Goal: Task Accomplishment & Management: Use online tool/utility

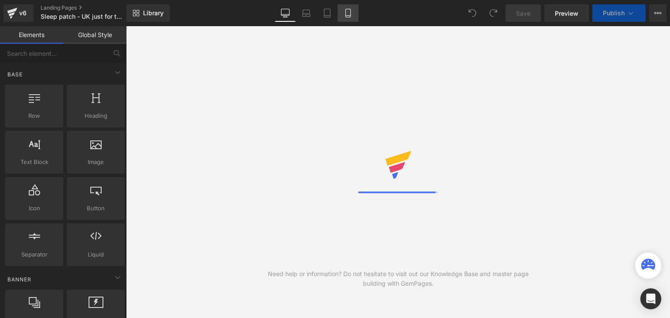
click at [349, 17] on icon at bounding box center [348, 13] width 9 height 9
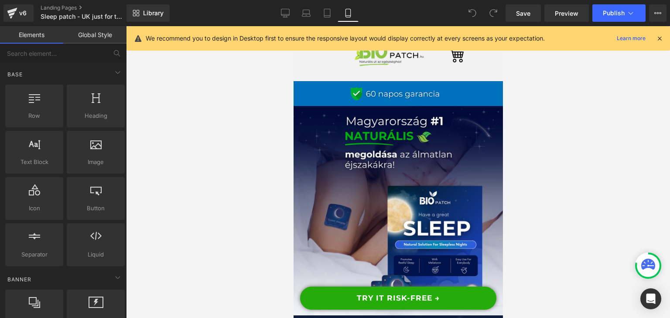
click at [661, 39] on icon at bounding box center [660, 38] width 8 height 8
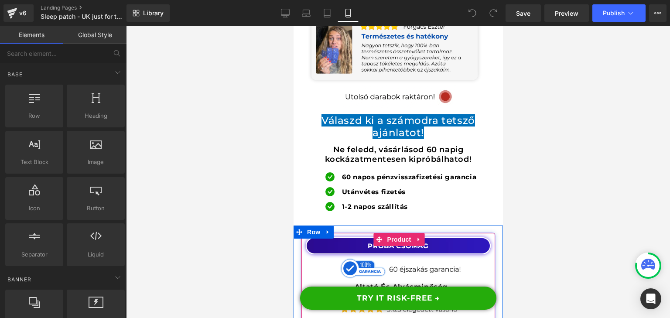
scroll to position [9880, 0]
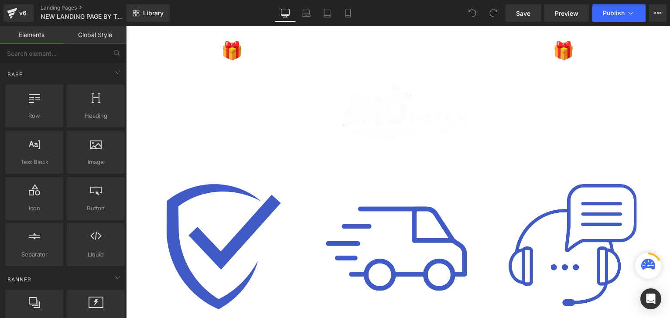
click at [351, 22] on div "Library Desktop Desktop Laptop Tablet Mobile Save Preview Publish Scheduled Vie…" at bounding box center [399, 13] width 544 height 26
click at [345, 15] on icon at bounding box center [348, 13] width 9 height 9
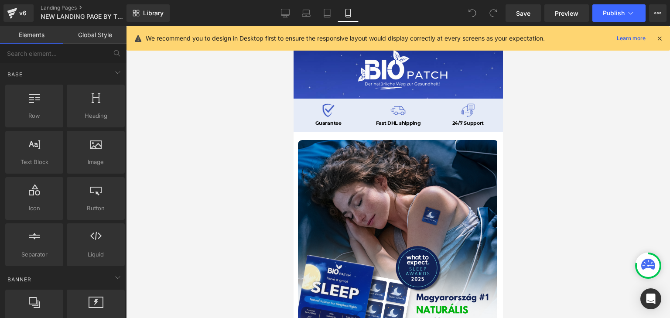
click at [658, 35] on icon at bounding box center [660, 38] width 8 height 8
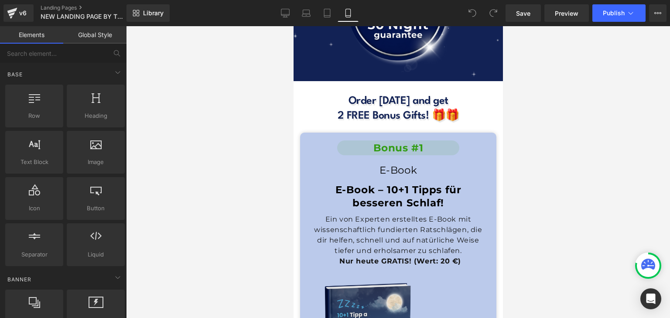
scroll to position [7791, 0]
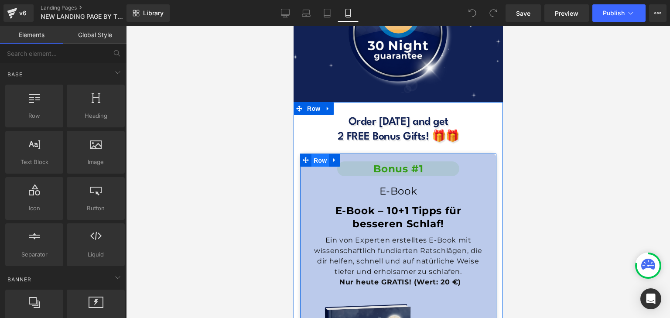
click at [319, 154] on span "Row" at bounding box center [319, 160] width 17 height 13
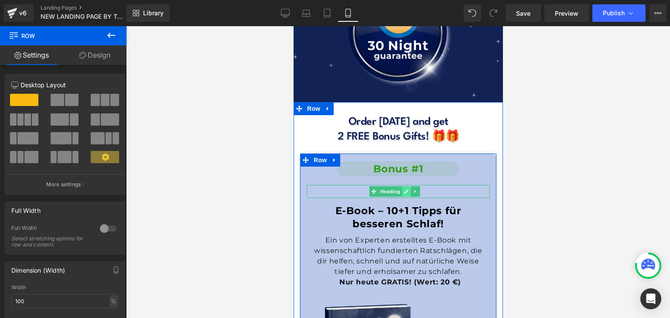
click at [404, 189] on icon at bounding box center [406, 191] width 5 height 5
click at [404, 185] on span "E-Book" at bounding box center [398, 191] width 38 height 12
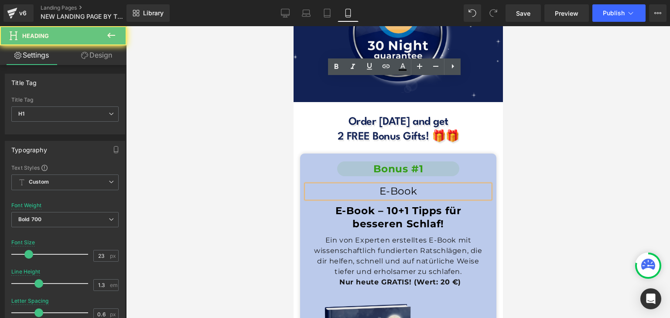
click at [404, 185] on span "E-Book" at bounding box center [398, 191] width 38 height 12
click at [338, 67] on icon at bounding box center [337, 66] width 4 height 5
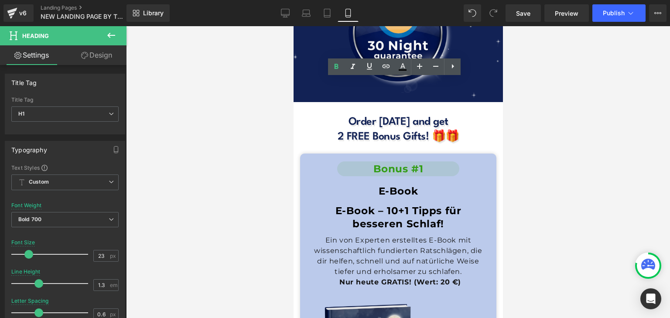
click at [587, 144] on div at bounding box center [398, 172] width 544 height 292
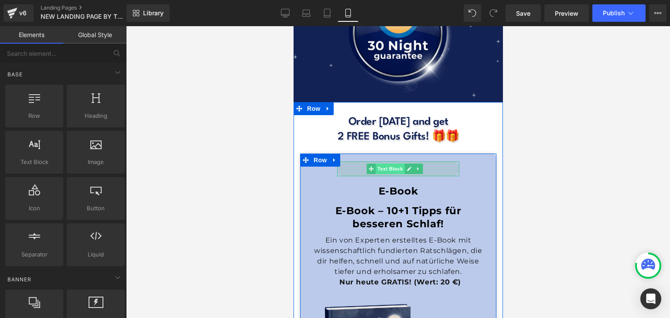
click at [395, 164] on span "Text Block" at bounding box center [389, 169] width 29 height 10
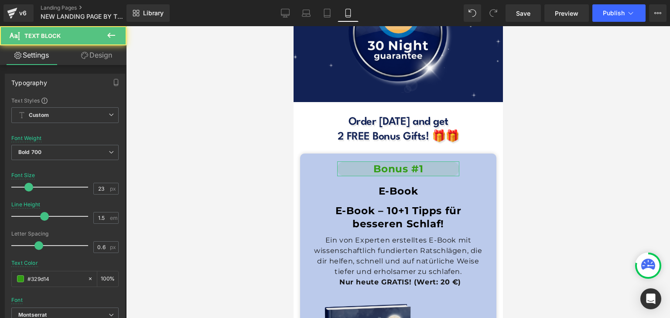
click at [82, 51] on link "Design" at bounding box center [96, 55] width 63 height 20
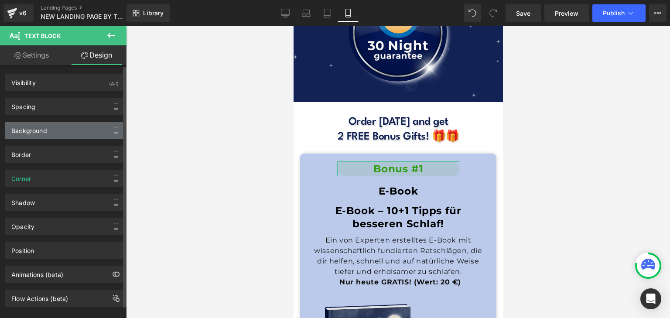
click at [66, 137] on div "Background" at bounding box center [65, 130] width 120 height 17
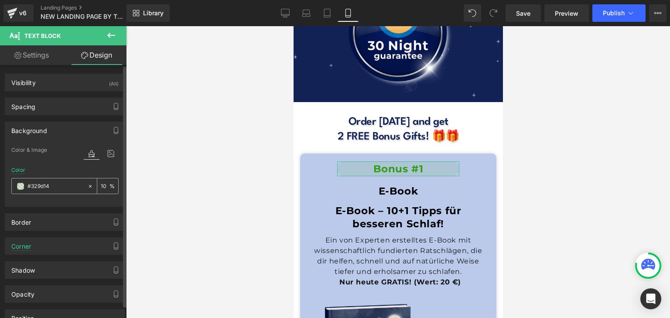
click at [65, 188] on input "#329d14" at bounding box center [55, 186] width 56 height 10
click at [101, 183] on input "10" at bounding box center [105, 186] width 9 height 10
type input "30"
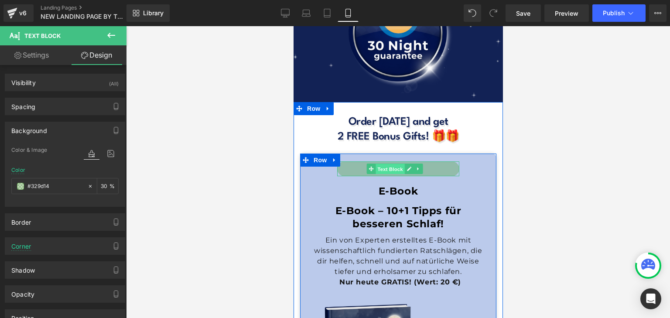
click at [404, 164] on span "Text Block" at bounding box center [389, 169] width 29 height 10
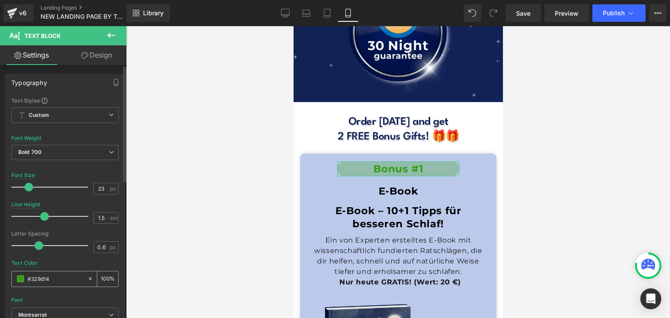
click at [20, 278] on span at bounding box center [20, 278] width 7 height 7
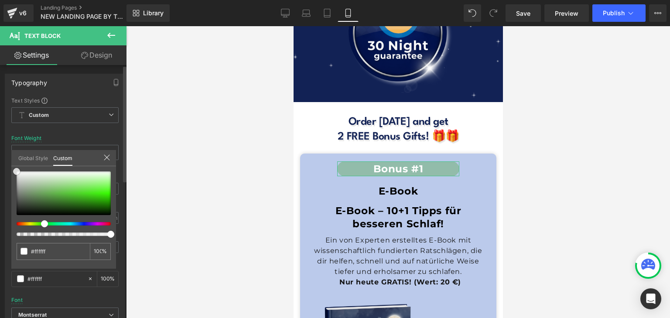
drag, startPoint x: 39, startPoint y: 180, endPoint x: 0, endPoint y: 107, distance: 82.8
click at [0, 107] on div "Typography Text Styles Custom Custom Setup Global Style Custom Setup Global Sty…" at bounding box center [65, 217] width 130 height 300
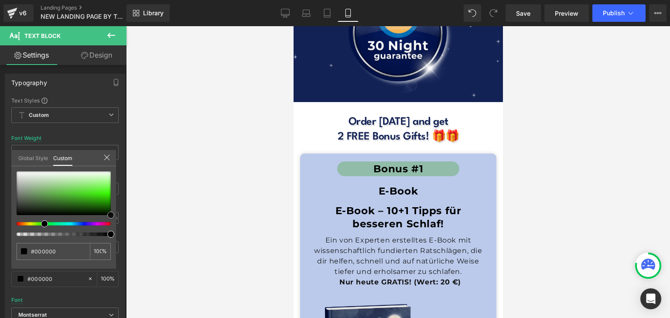
drag, startPoint x: 71, startPoint y: 182, endPoint x: 161, endPoint y: 215, distance: 95.8
click at [161, 215] on div "Text Block You are previewing how the will restyle your page. You can not edit …" at bounding box center [335, 166] width 670 height 333
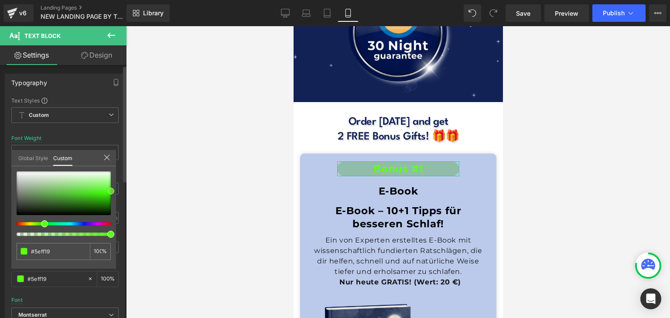
drag, startPoint x: 108, startPoint y: 206, endPoint x: 117, endPoint y: 191, distance: 17.4
click at [117, 191] on div "Typography Text Styles Custom Custom Setup Global Style Custom Setup Global Sty…" at bounding box center [65, 217] width 130 height 300
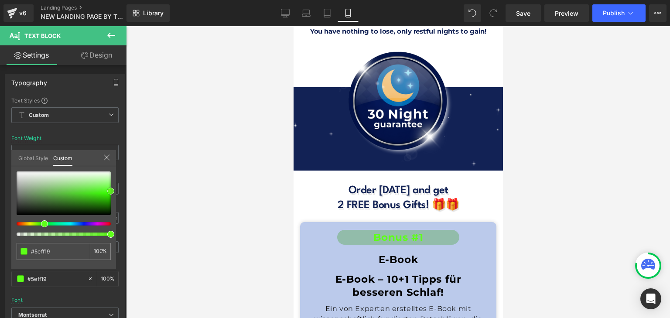
scroll to position [7703, 0]
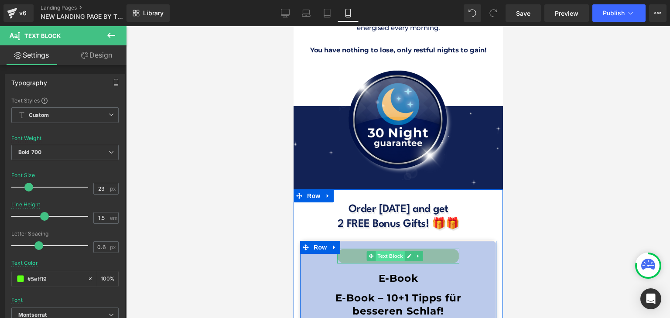
click at [392, 251] on span "Text Block" at bounding box center [389, 256] width 29 height 10
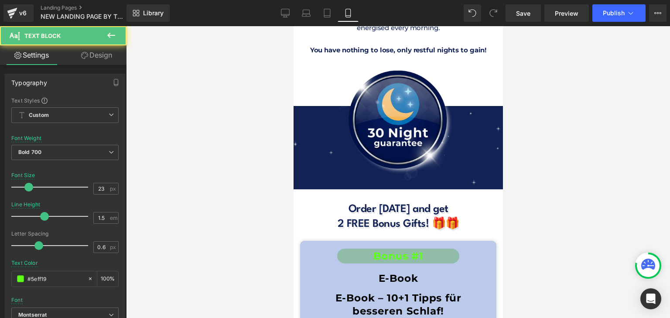
click at [88, 56] on link "Design" at bounding box center [96, 55] width 63 height 20
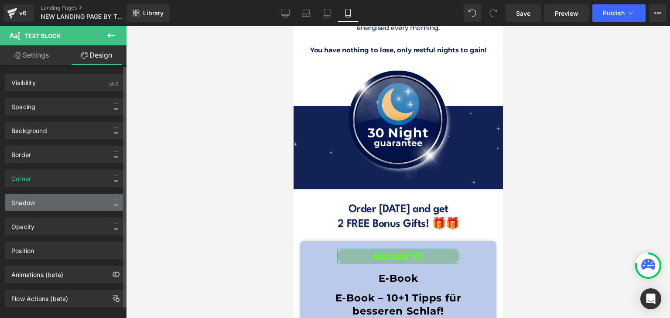
click at [48, 202] on div "Shadow" at bounding box center [65, 202] width 120 height 17
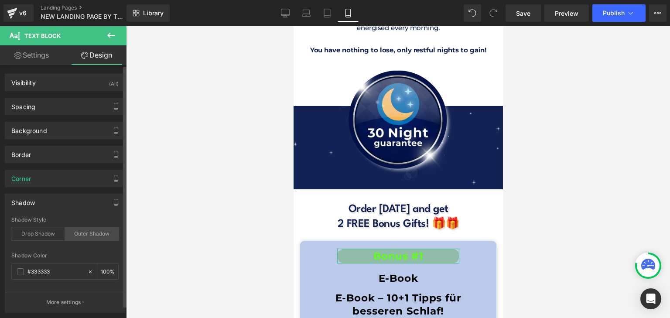
click at [86, 231] on div "Outer Shadow" at bounding box center [92, 233] width 54 height 13
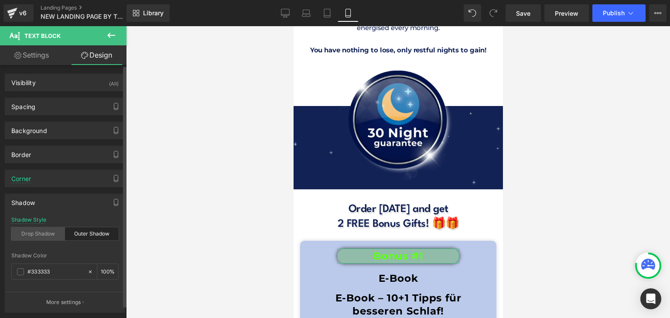
click at [41, 232] on div "Drop Shadow" at bounding box center [38, 233] width 54 height 13
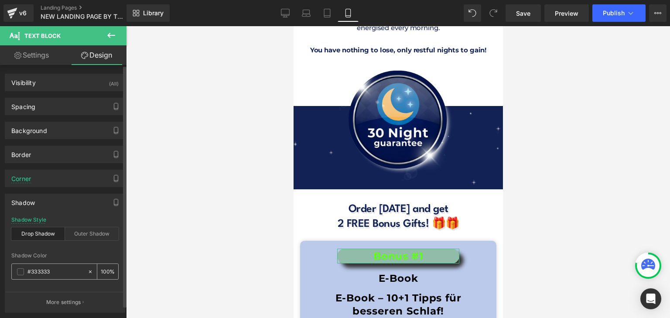
drag, startPoint x: 60, startPoint y: 260, endPoint x: 58, endPoint y: 265, distance: 5.5
click at [59, 262] on div "Shadow Color #333333 100 %" at bounding box center [64, 271] width 107 height 37
click at [56, 270] on input "#333333" at bounding box center [55, 272] width 56 height 10
paste input "29d14"
type input "#329d14"
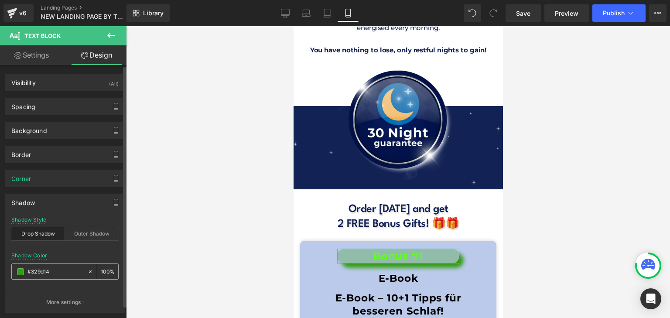
click at [21, 268] on span at bounding box center [20, 271] width 7 height 7
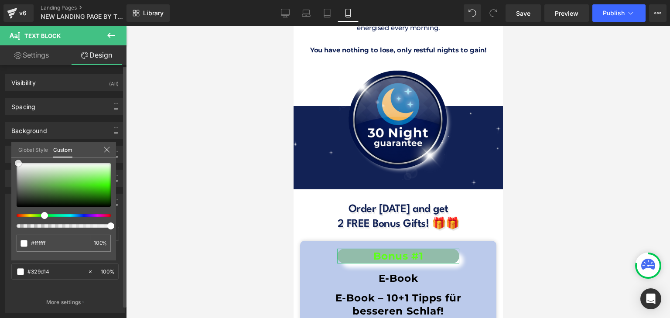
drag, startPoint x: 36, startPoint y: 184, endPoint x: 18, endPoint y: 152, distance: 36.5
click at [18, 152] on div "Global Style Custom Setup Global Style #329d14 100 %" at bounding box center [63, 155] width 105 height 27
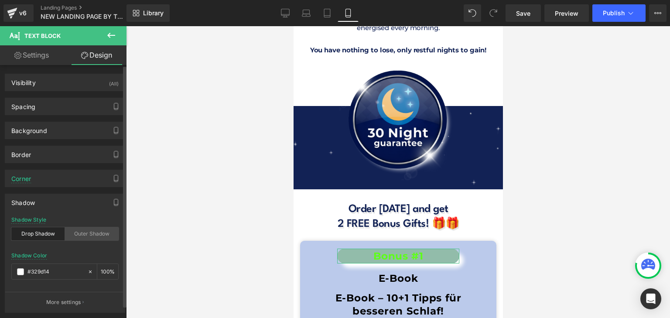
click at [67, 233] on div "Outer Shadow" at bounding box center [92, 233] width 54 height 13
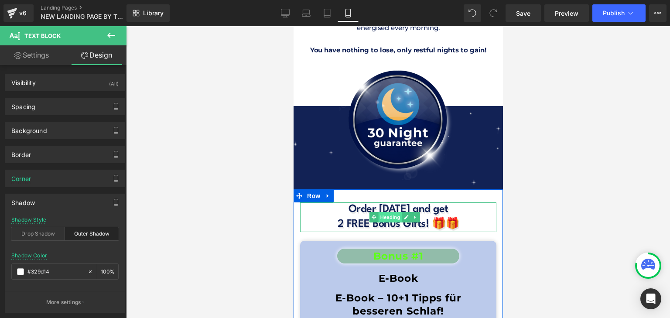
click at [391, 212] on span "Heading" at bounding box center [390, 217] width 24 height 10
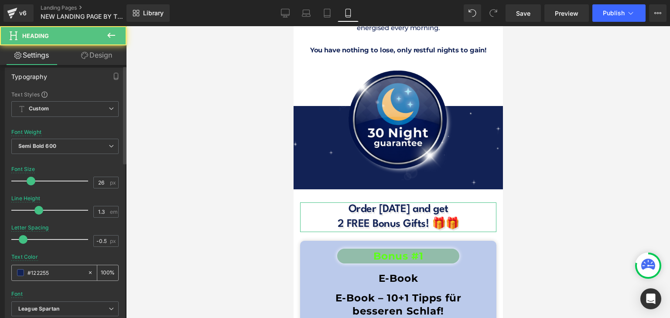
scroll to position [131, 0]
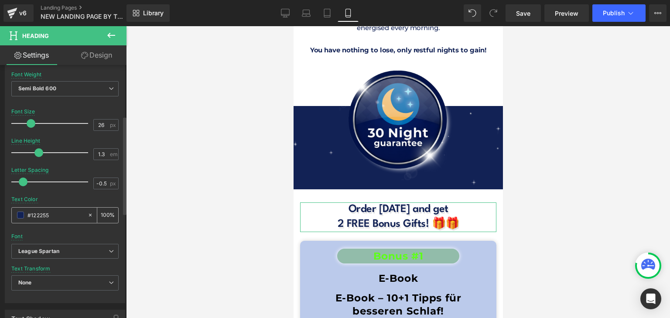
click at [58, 218] on input "#122255" at bounding box center [55, 215] width 56 height 10
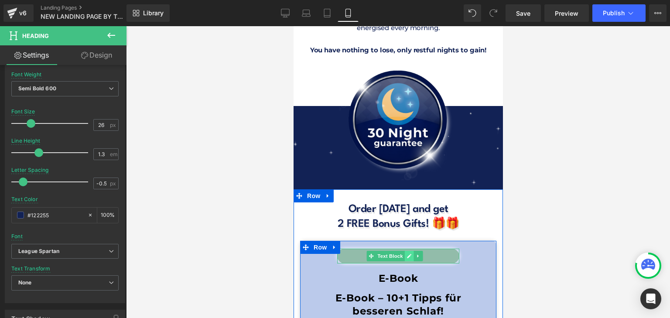
click at [407, 253] on icon at bounding box center [408, 255] width 5 height 5
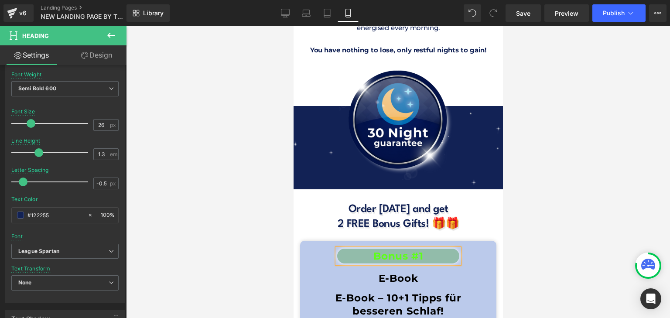
click at [407, 249] on p "Bonus #1" at bounding box center [397, 256] width 113 height 15
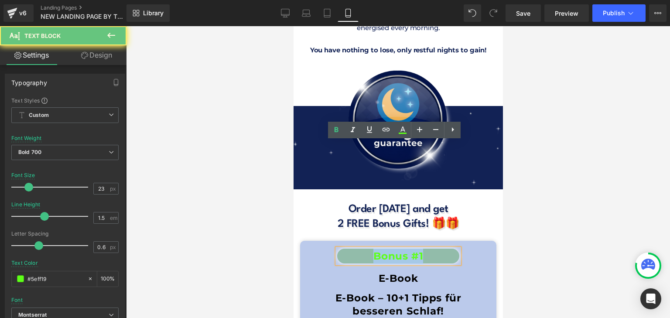
click at [407, 249] on p "Bonus #1" at bounding box center [397, 256] width 113 height 15
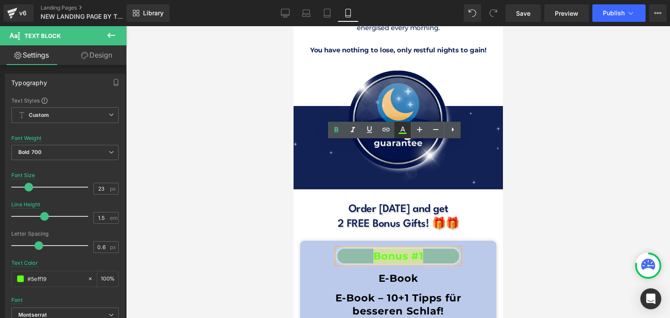
click at [401, 134] on icon at bounding box center [403, 133] width 8 height 1
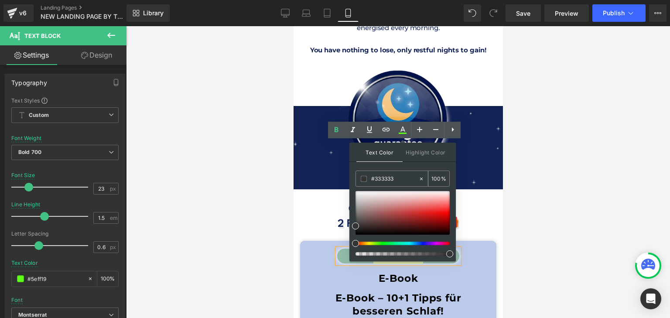
click at [398, 175] on input "#333333" at bounding box center [394, 179] width 47 height 10
paste input "122255"
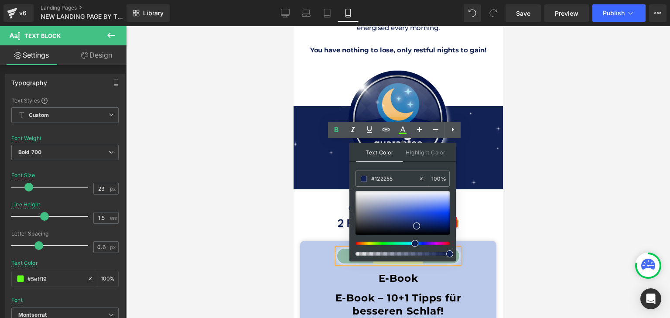
type input "#122255"
click at [417, 225] on span at bounding box center [417, 226] width 7 height 7
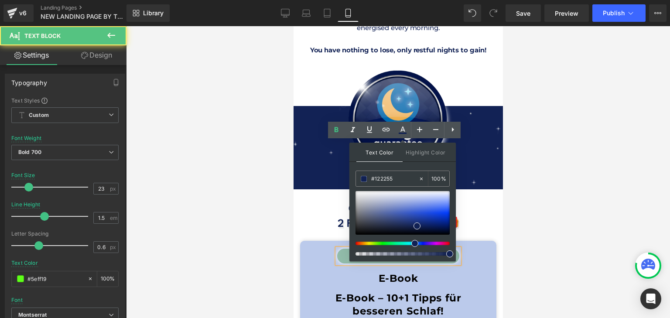
click at [342, 249] on p "Bonus #1" at bounding box center [397, 256] width 113 height 15
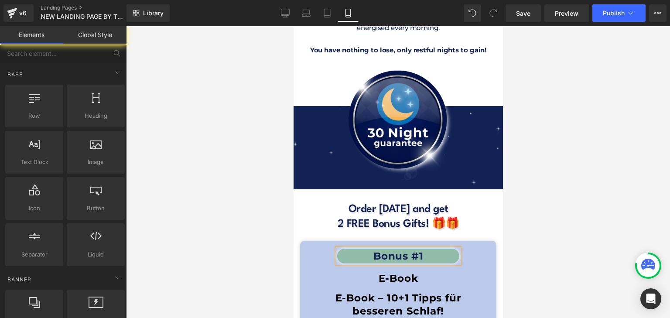
click at [281, 151] on div at bounding box center [398, 172] width 544 height 292
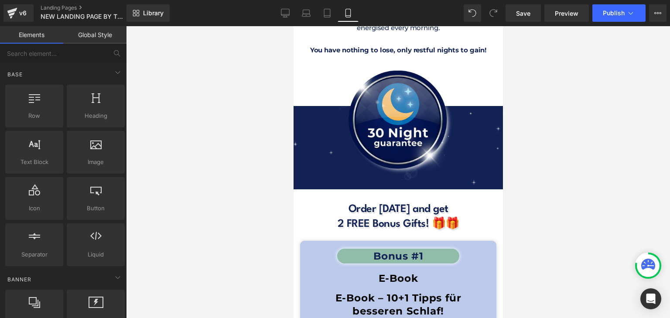
click at [279, 151] on div at bounding box center [398, 172] width 544 height 292
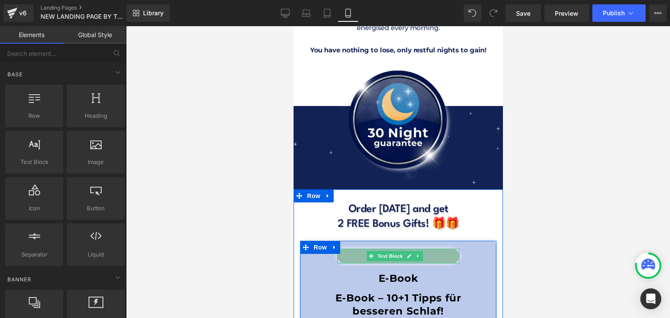
click at [397, 251] on span "Text Block" at bounding box center [389, 256] width 29 height 10
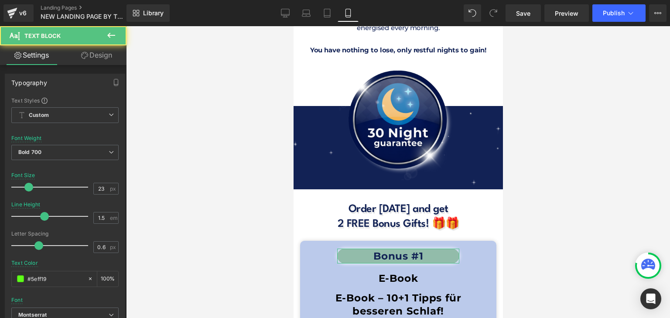
click at [106, 53] on link "Design" at bounding box center [96, 55] width 63 height 20
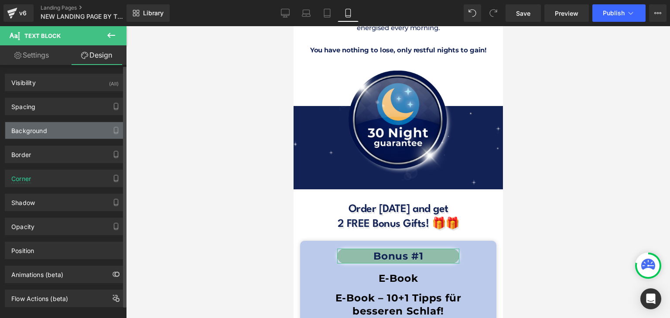
click at [64, 128] on div "Background" at bounding box center [65, 130] width 120 height 17
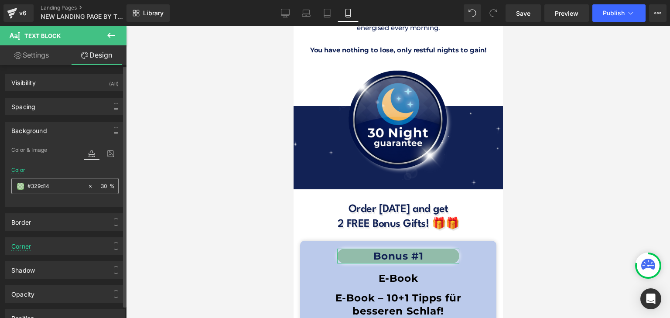
click at [16, 183] on div "#329d14" at bounding box center [49, 185] width 75 height 15
click at [18, 185] on span at bounding box center [20, 186] width 7 height 7
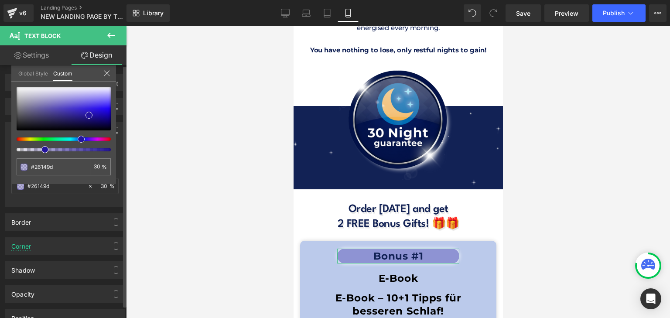
click at [78, 139] on div at bounding box center [60, 138] width 94 height 3
drag, startPoint x: 93, startPoint y: 114, endPoint x: 96, endPoint y: 109, distance: 5.5
click at [96, 109] on div at bounding box center [64, 109] width 94 height 44
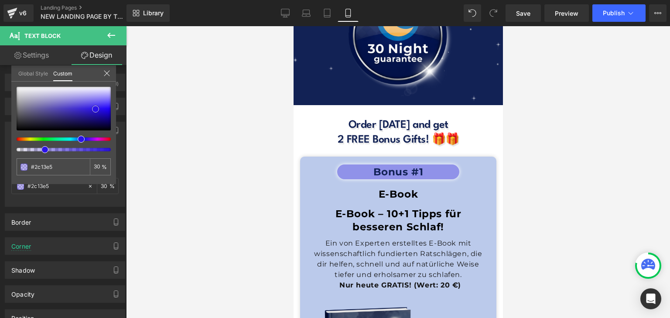
scroll to position [7791, 0]
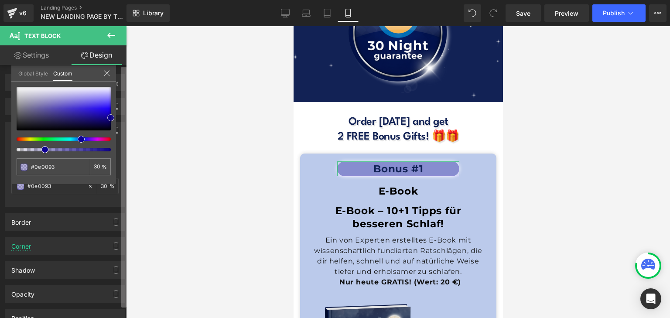
drag, startPoint x: 100, startPoint y: 109, endPoint x: 126, endPoint y: 118, distance: 27.9
click at [126, 118] on div "Visibility (All) 0|0|0|0 1 Show on Desktop 1 Show on Laptop 1 Show on Tablet 1 …" at bounding box center [63, 193] width 127 height 257
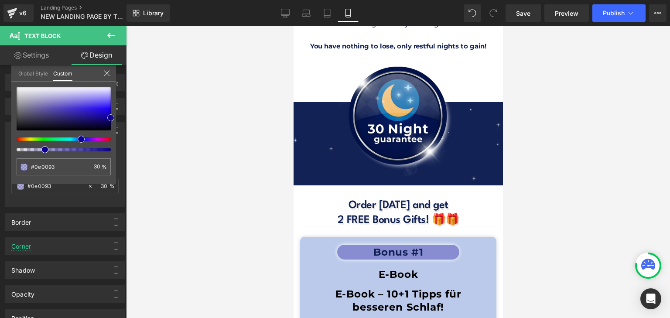
scroll to position [7703, 0]
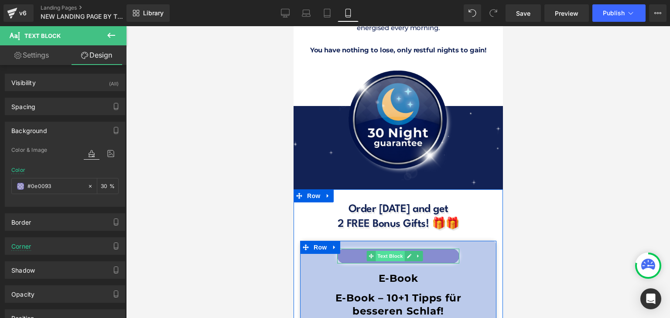
click at [390, 251] on span "Text Block" at bounding box center [389, 256] width 29 height 10
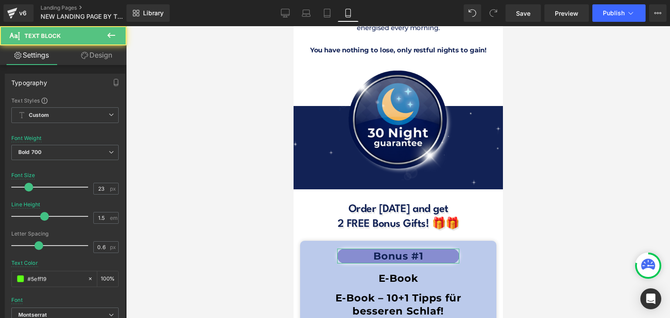
drag, startPoint x: 96, startPoint y: 48, endPoint x: 69, endPoint y: 84, distance: 45.2
click at [96, 48] on link "Design" at bounding box center [96, 55] width 63 height 20
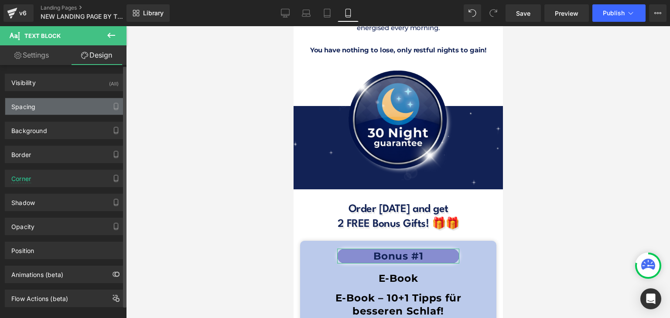
click at [54, 106] on div "Spacing" at bounding box center [65, 106] width 120 height 17
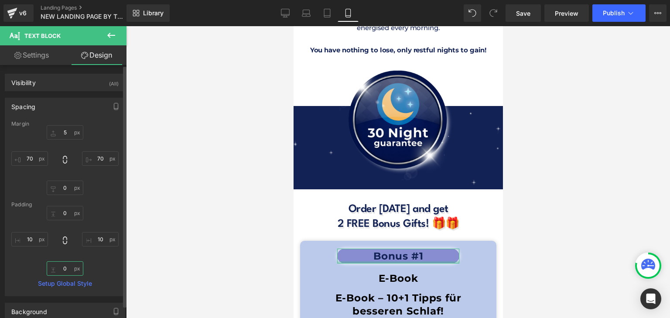
click at [66, 269] on input "text" at bounding box center [65, 268] width 37 height 14
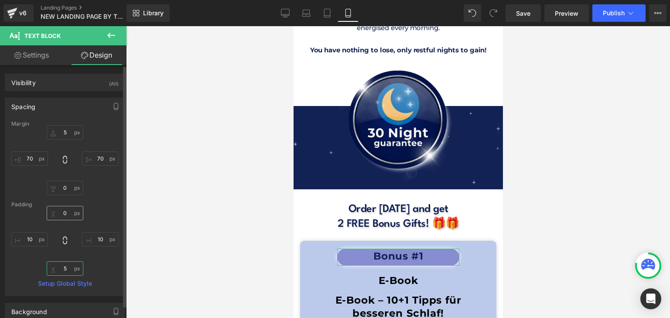
type input "5"
click at [67, 214] on input "text" at bounding box center [65, 213] width 37 height 14
type input "5"
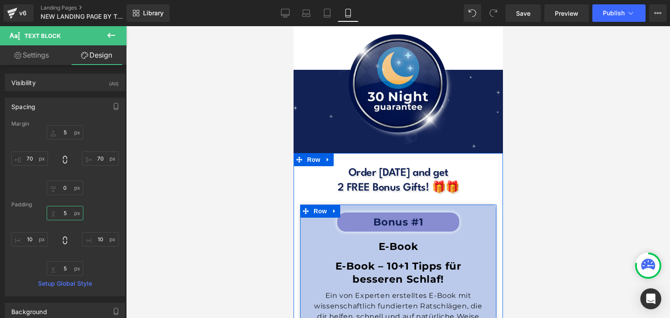
scroll to position [7747, 0]
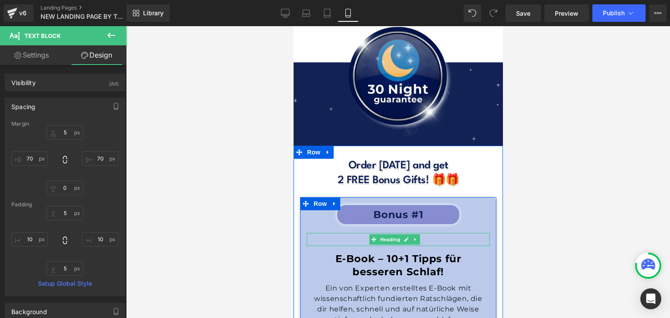
click at [392, 234] on span "Heading" at bounding box center [390, 239] width 24 height 10
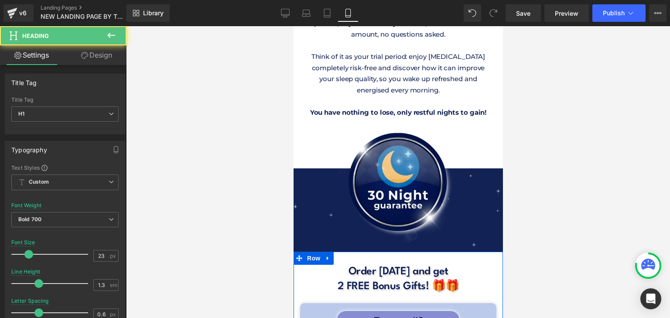
scroll to position [7616, 0]
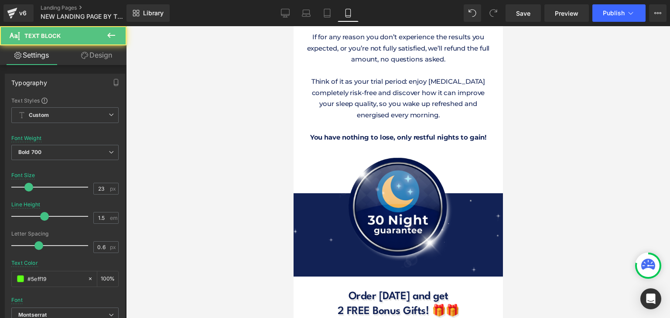
click at [102, 50] on link "Design" at bounding box center [96, 55] width 63 height 20
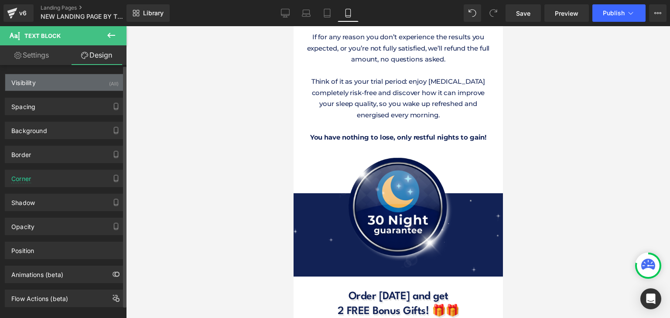
click at [68, 88] on div "Visibility (All)" at bounding box center [65, 82] width 120 height 17
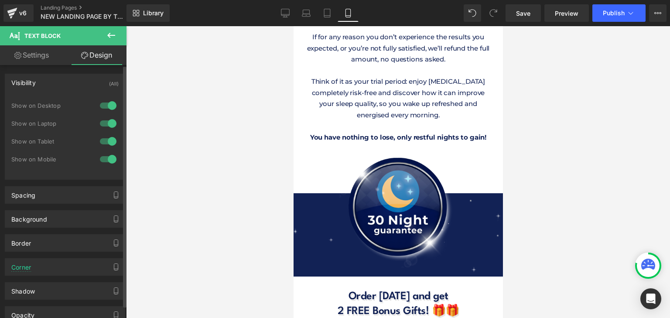
click at [57, 82] on div "Visibility (All)" at bounding box center [65, 82] width 120 height 17
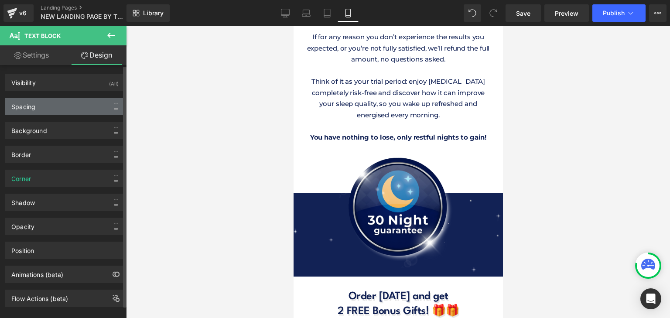
click at [51, 112] on div "Spacing" at bounding box center [65, 106] width 120 height 17
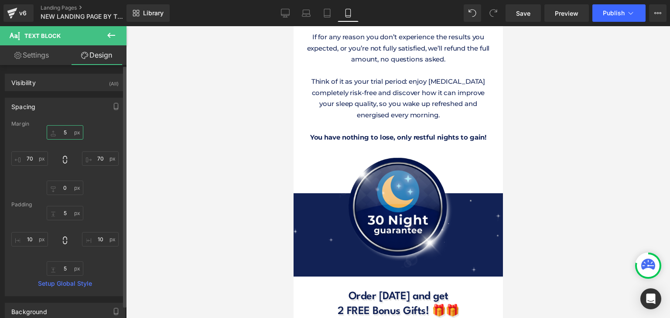
click at [74, 133] on input "5" at bounding box center [65, 132] width 37 height 14
type input "-30"
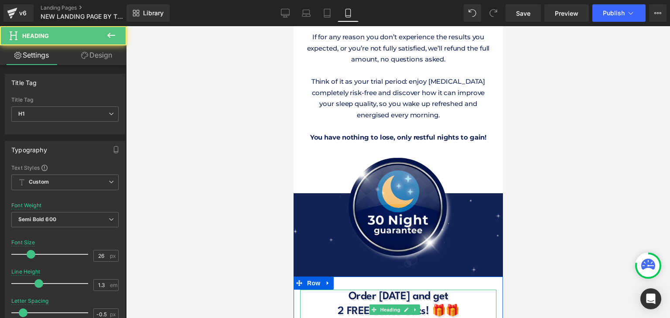
drag, startPoint x: 339, startPoint y: 216, endPoint x: 339, endPoint y: 221, distance: 5.2
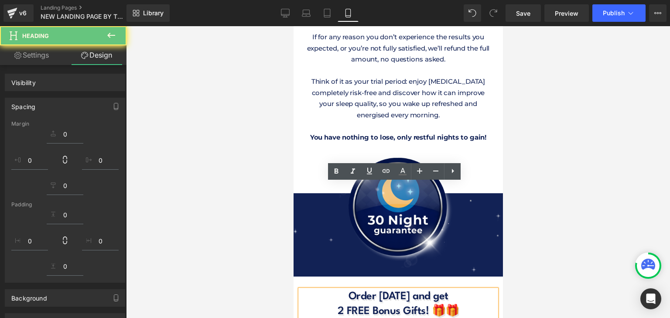
click at [558, 240] on div at bounding box center [398, 172] width 544 height 292
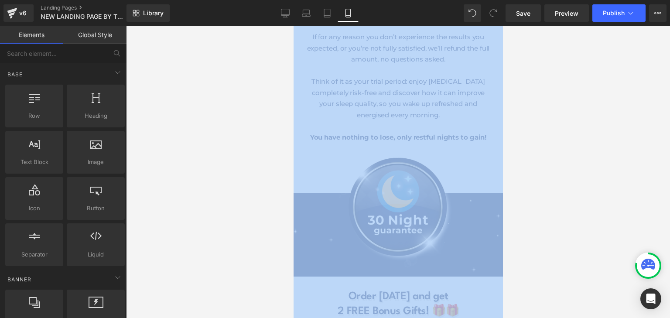
click at [558, 240] on div at bounding box center [398, 172] width 544 height 292
click at [537, 213] on div at bounding box center [398, 172] width 544 height 292
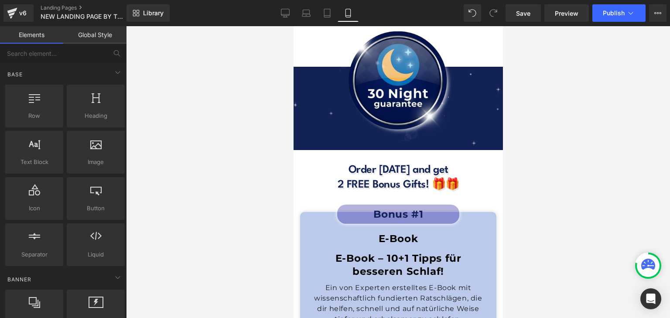
scroll to position [7703, 0]
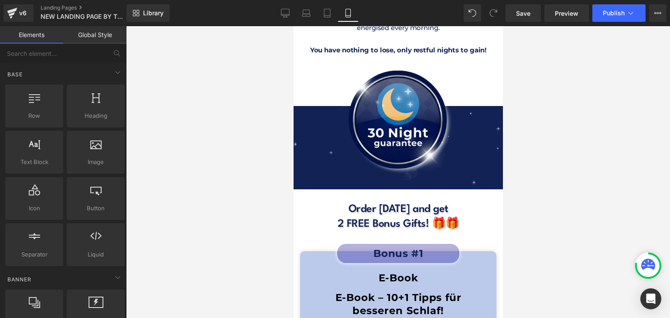
click at [293, 26] on div at bounding box center [293, 26] width 0 height 0
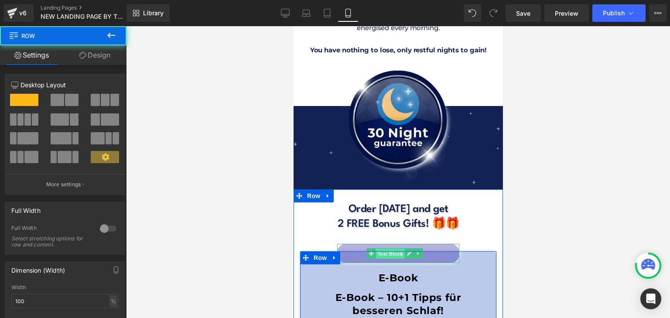
click at [392, 249] on span "Text Block" at bounding box center [389, 254] width 29 height 10
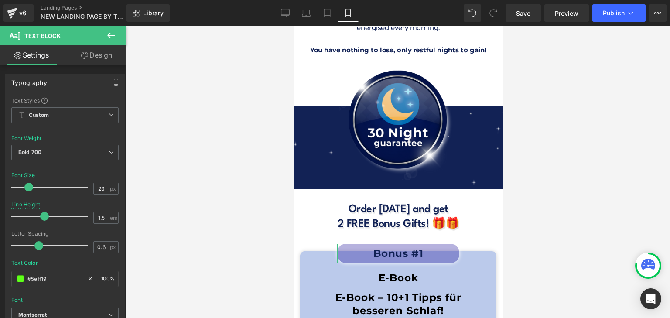
click at [72, 55] on link "Design" at bounding box center [96, 55] width 63 height 20
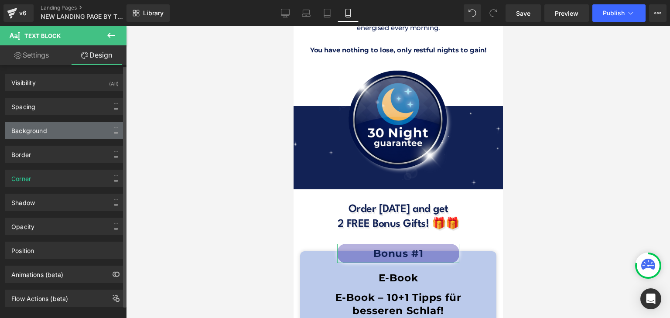
click at [54, 125] on div "Background" at bounding box center [65, 130] width 120 height 17
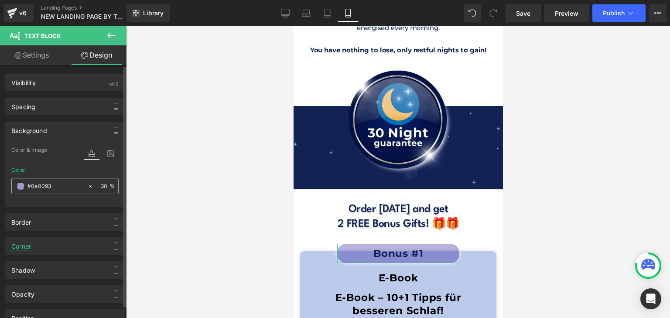
click at [63, 185] on input "#0e0093" at bounding box center [55, 186] width 56 height 10
paste input "878dd0"
type input "#878dd0"
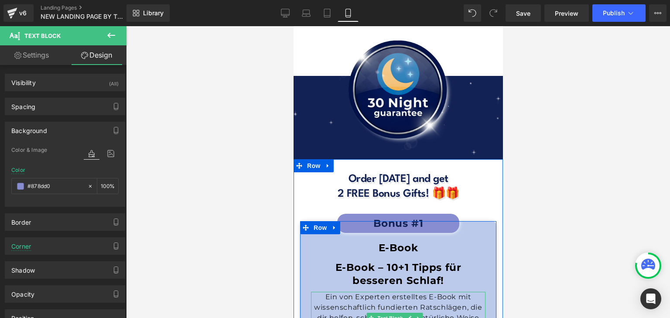
scroll to position [7747, 0]
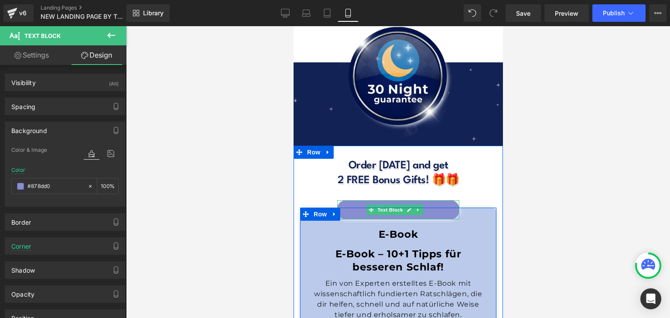
click at [389, 204] on span "Bonus #1" at bounding box center [398, 210] width 50 height 12
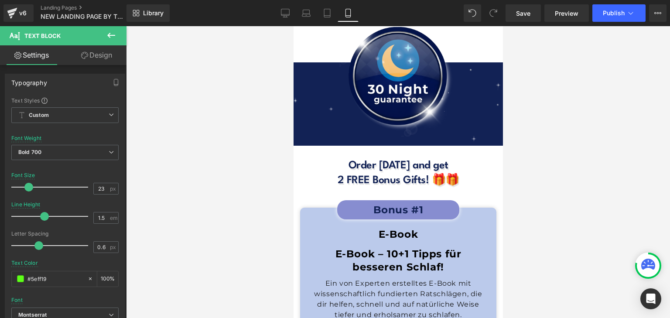
click at [529, 217] on div at bounding box center [398, 172] width 544 height 292
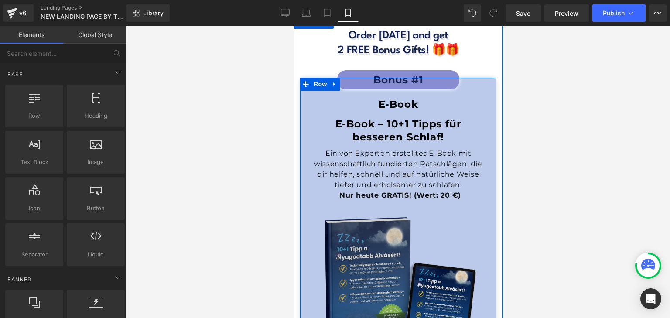
scroll to position [7922, 0]
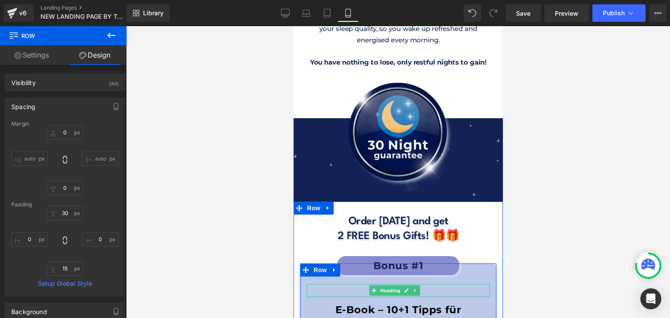
scroll to position [7660, 0]
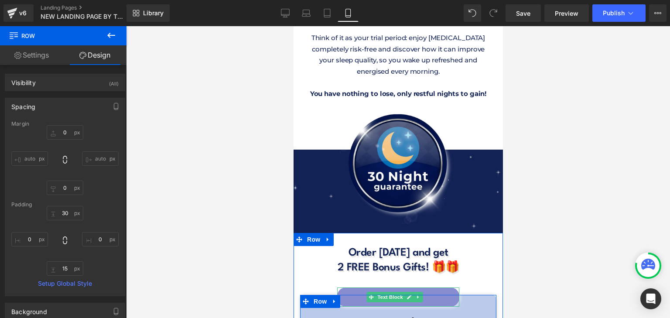
click at [385, 292] on span "Text Block" at bounding box center [389, 297] width 29 height 10
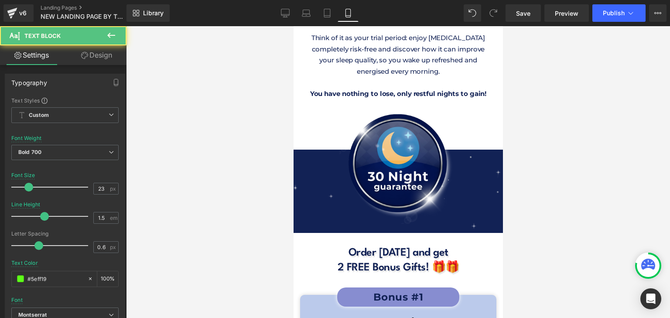
click at [112, 63] on link "Design" at bounding box center [96, 55] width 63 height 20
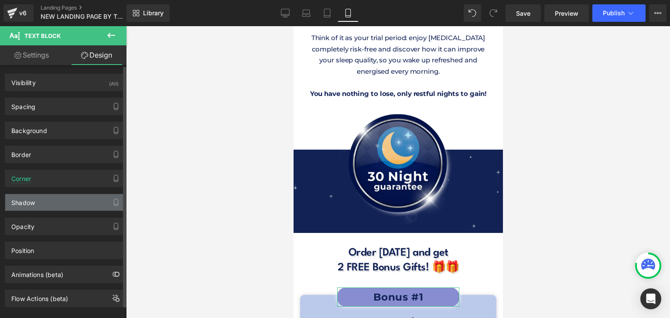
click at [57, 205] on div "Shadow" at bounding box center [65, 202] width 120 height 17
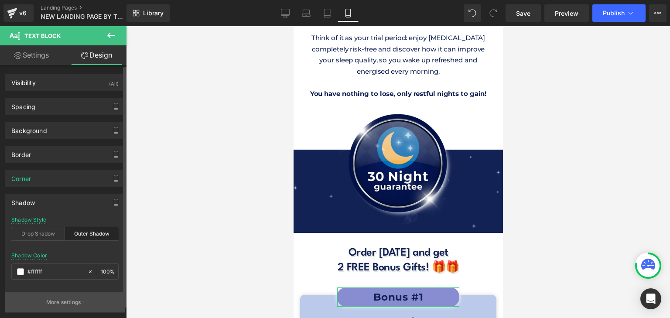
click at [68, 295] on button "More settings" at bounding box center [65, 302] width 120 height 21
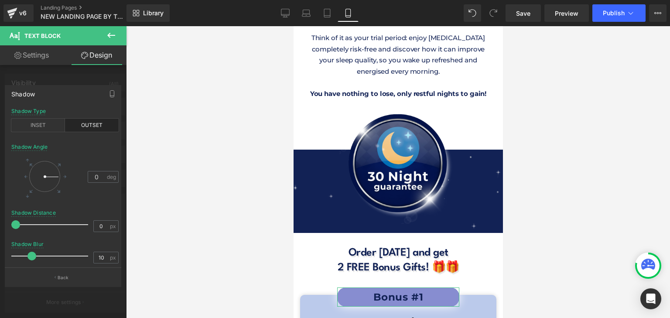
drag, startPoint x: 21, startPoint y: 257, endPoint x: 29, endPoint y: 255, distance: 8.4
click at [29, 255] on span at bounding box center [31, 256] width 9 height 9
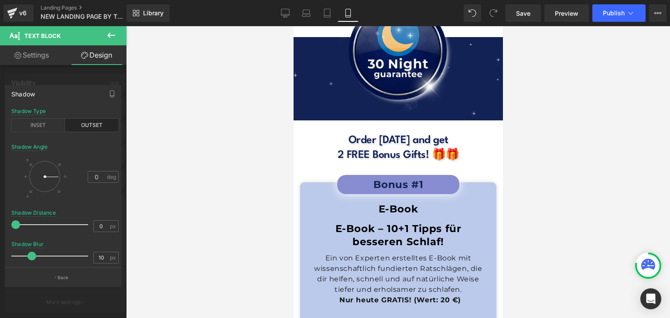
scroll to position [7791, 0]
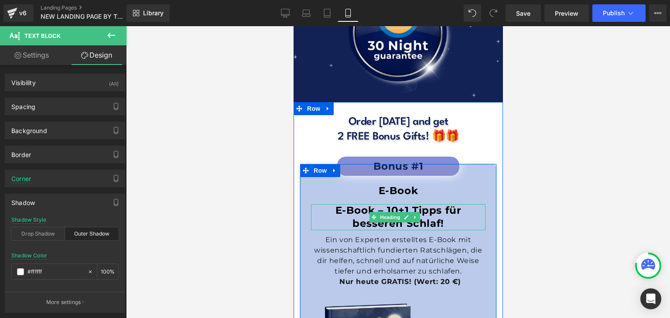
click at [384, 204] on h1 "E-Book – 10+1 Tipps für besseren Schlaf!" at bounding box center [398, 217] width 175 height 26
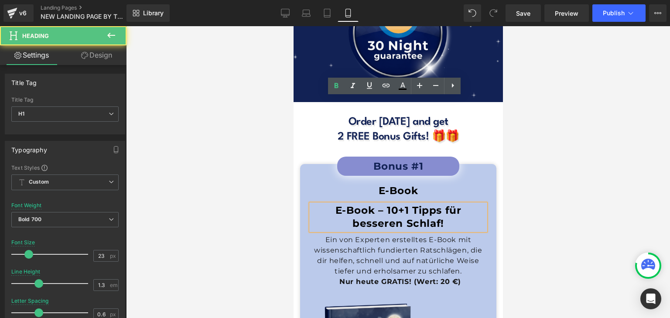
click at [381, 204] on h1 "E-Book – 10+1 Tipps für besseren Schlaf!" at bounding box center [398, 217] width 175 height 26
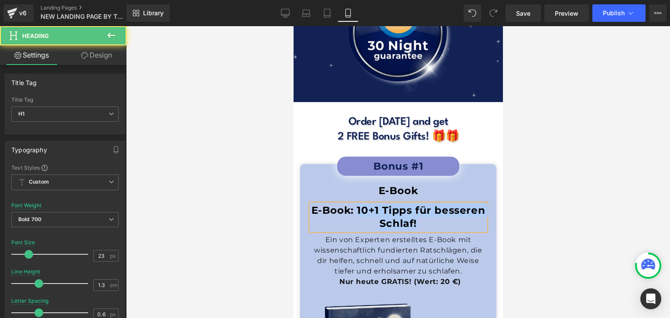
drag, startPoint x: 380, startPoint y: 104, endPoint x: 448, endPoint y: 115, distance: 68.9
click at [448, 204] on h1 "E-Book: 10+1 Tipps für besseren Schlaf!" at bounding box center [398, 217] width 175 height 26
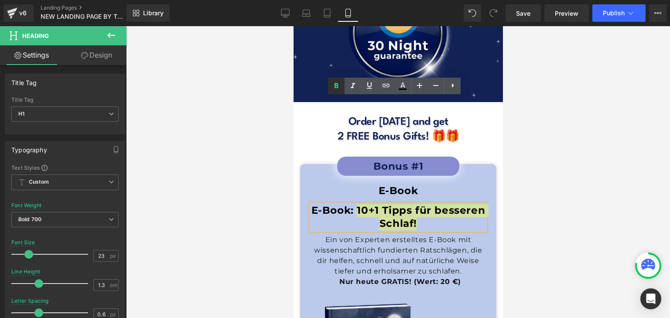
click at [338, 87] on icon at bounding box center [337, 85] width 4 height 5
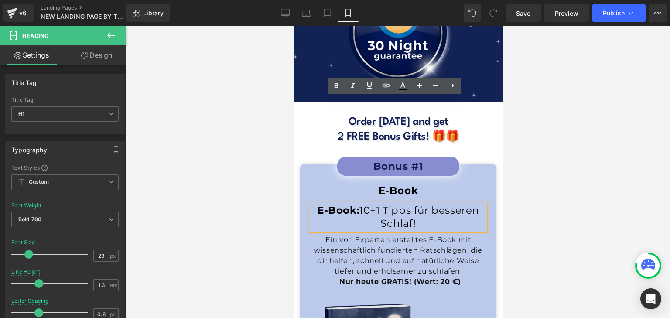
click at [359, 204] on span "10+1 Tipps für besseren Schlaf!" at bounding box center [419, 216] width 120 height 25
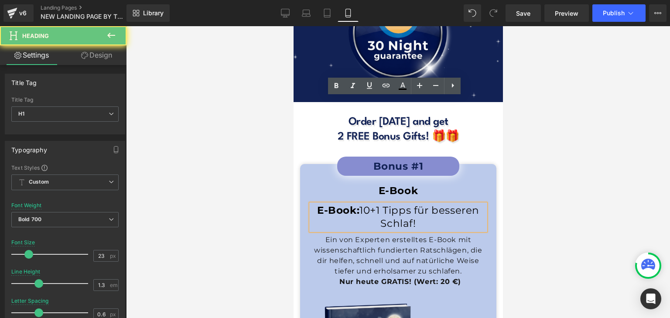
click at [359, 204] on span "10+1 Tipps für besseren Schlaf!" at bounding box center [419, 216] width 120 height 25
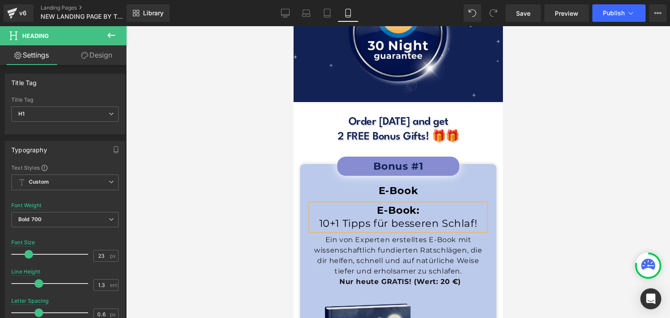
click at [524, 120] on div at bounding box center [398, 172] width 544 height 292
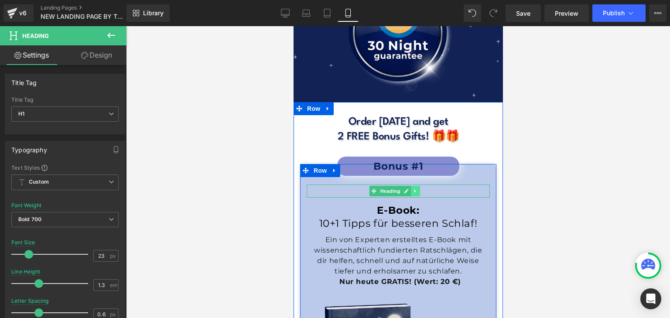
click at [413, 188] on icon at bounding box center [415, 190] width 5 height 5
click at [418, 189] on icon at bounding box center [419, 191] width 5 height 5
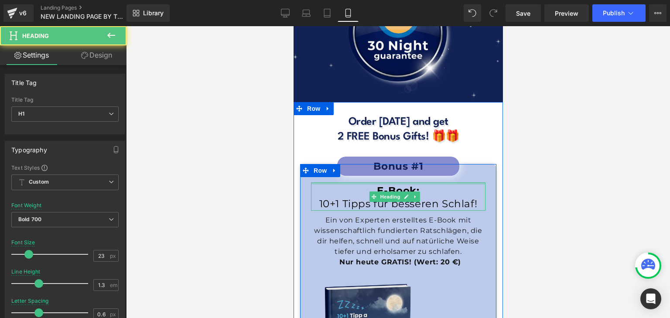
click at [405, 182] on div "E-Book: 10+1 Tipps für besseren Schlaf! Heading" at bounding box center [398, 196] width 175 height 28
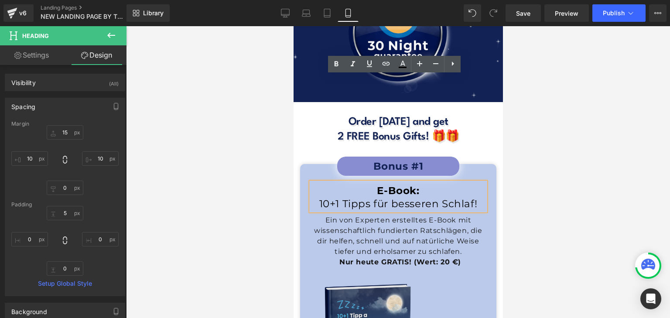
click at [538, 116] on div at bounding box center [398, 172] width 544 height 292
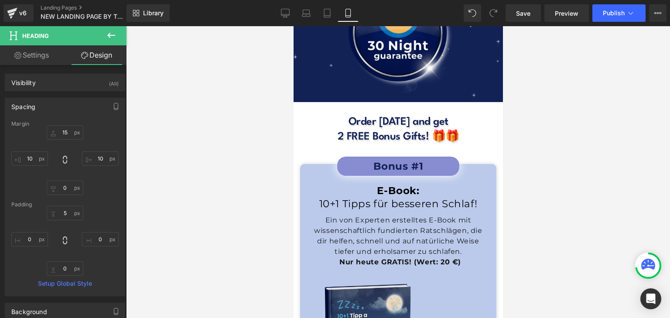
click at [537, 116] on div at bounding box center [398, 172] width 544 height 292
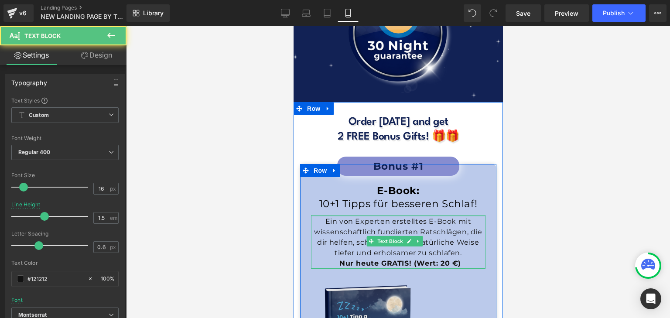
click at [433, 215] on div "Ein von Experten erstelltes E-Book mit wissenschaftlich fundierten Ratschlägen,…" at bounding box center [398, 242] width 175 height 54
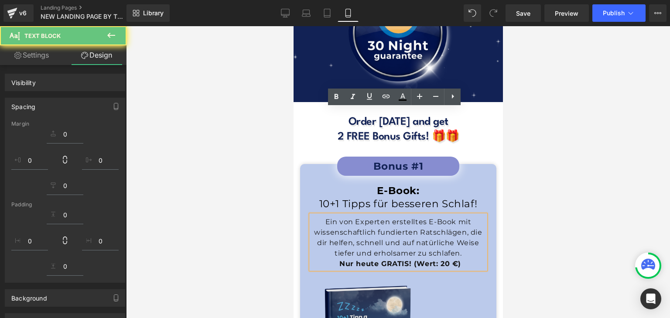
click at [609, 142] on div at bounding box center [398, 172] width 544 height 292
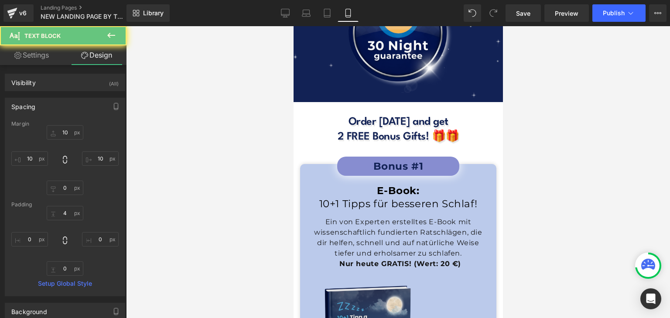
click at [593, 129] on div at bounding box center [398, 172] width 544 height 292
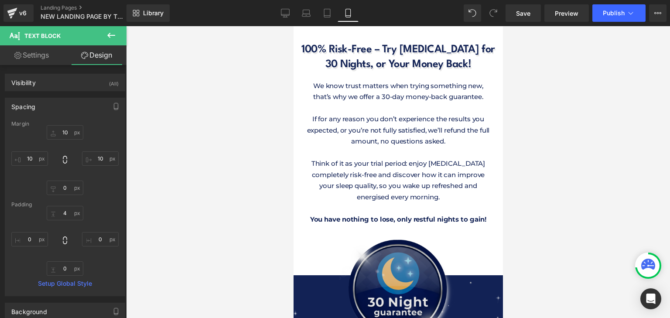
scroll to position [7573, 0]
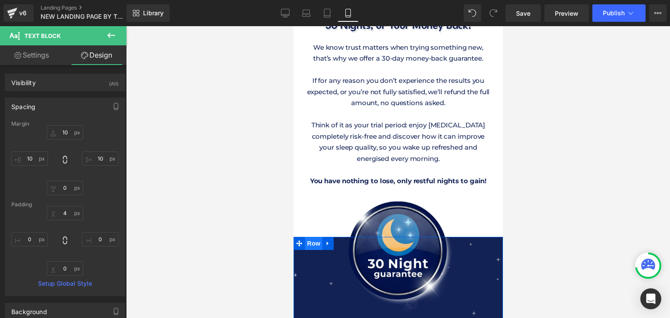
click at [307, 237] on span "Row" at bounding box center [313, 243] width 17 height 13
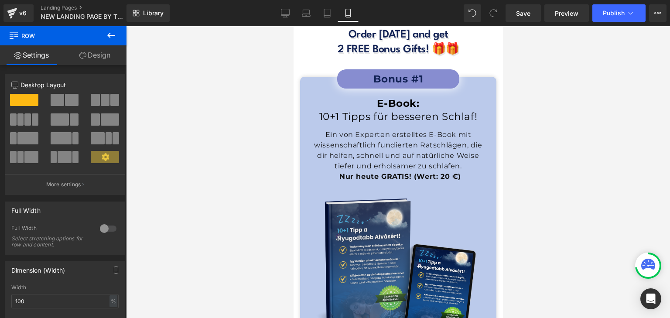
scroll to position [7703, 0]
